Goal: Find specific page/section: Find specific page/section

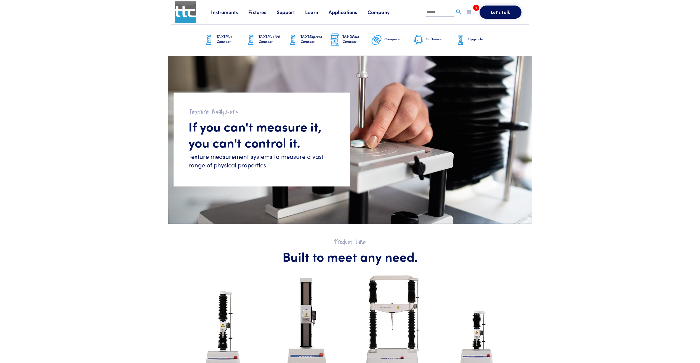
click at [258, 14] on link "Fixtures" at bounding box center [262, 12] width 28 height 7
click at [219, 39] on link "Probes & Fixtures" at bounding box center [207, 37] width 39 height 8
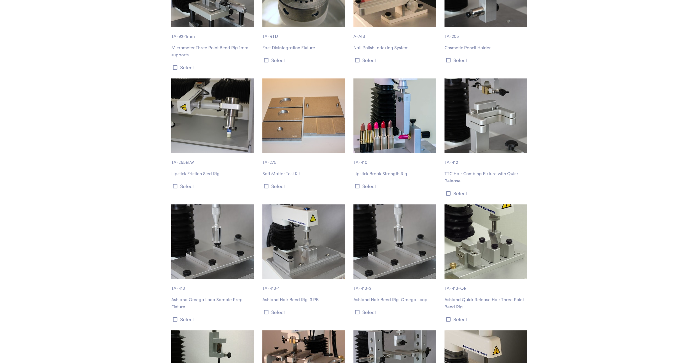
scroll to position [4543, 0]
drag, startPoint x: 465, startPoint y: 146, endPoint x: 444, endPoint y: 139, distance: 23.0
click at [444, 139] on div "TA-412 TTC Hair Combing Fixture with Quick Release Select" at bounding box center [486, 138] width 91 height 119
drag, startPoint x: 444, startPoint y: 139, endPoint x: 456, endPoint y: 140, distance: 12.2
copy p "TTC Hair Combing Fixture with Quick Release"
